Goal: Task Accomplishment & Management: Manage account settings

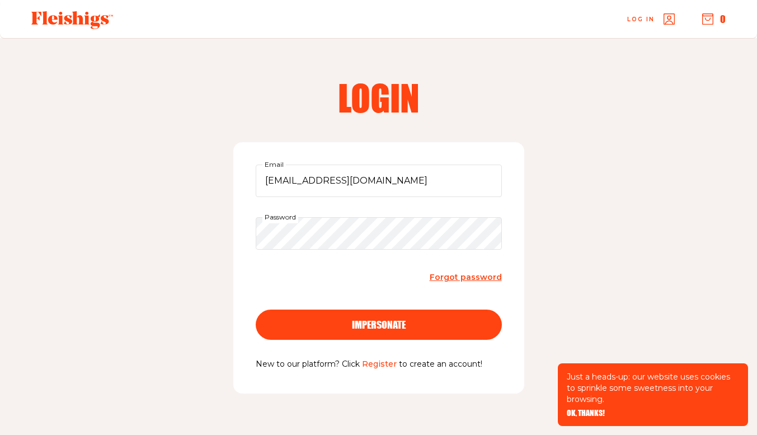
click at [444, 330] on button "impersonate" at bounding box center [379, 324] width 246 height 30
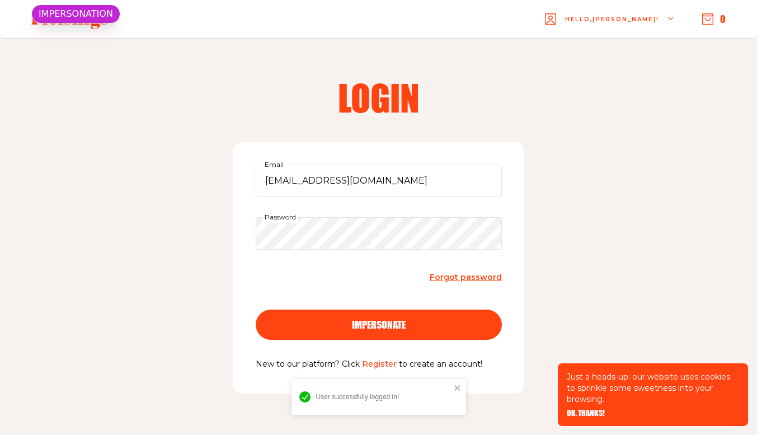
click at [585, 409] on span "OK, THANKS!" at bounding box center [586, 405] width 38 height 8
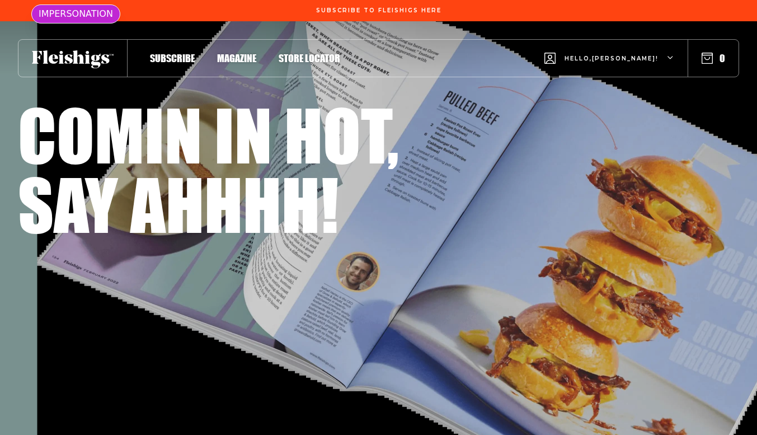
click at [638, 64] on span "Hello, [PERSON_NAME] !" at bounding box center [611, 67] width 94 height 26
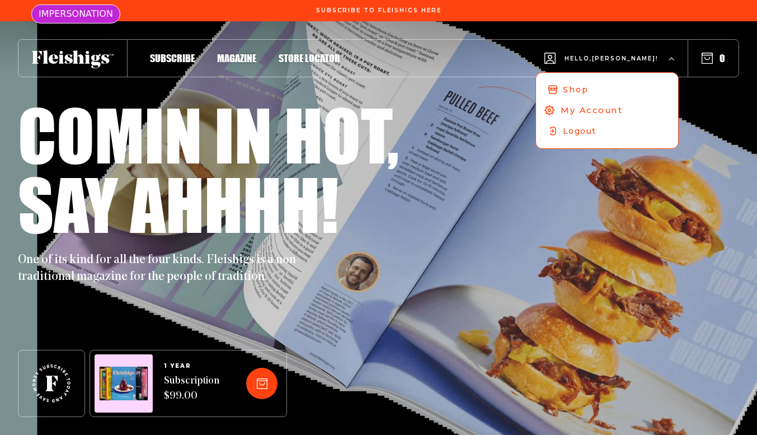
click at [607, 111] on span "My Account" at bounding box center [592, 110] width 62 height 12
